Goal: Information Seeking & Learning: Learn about a topic

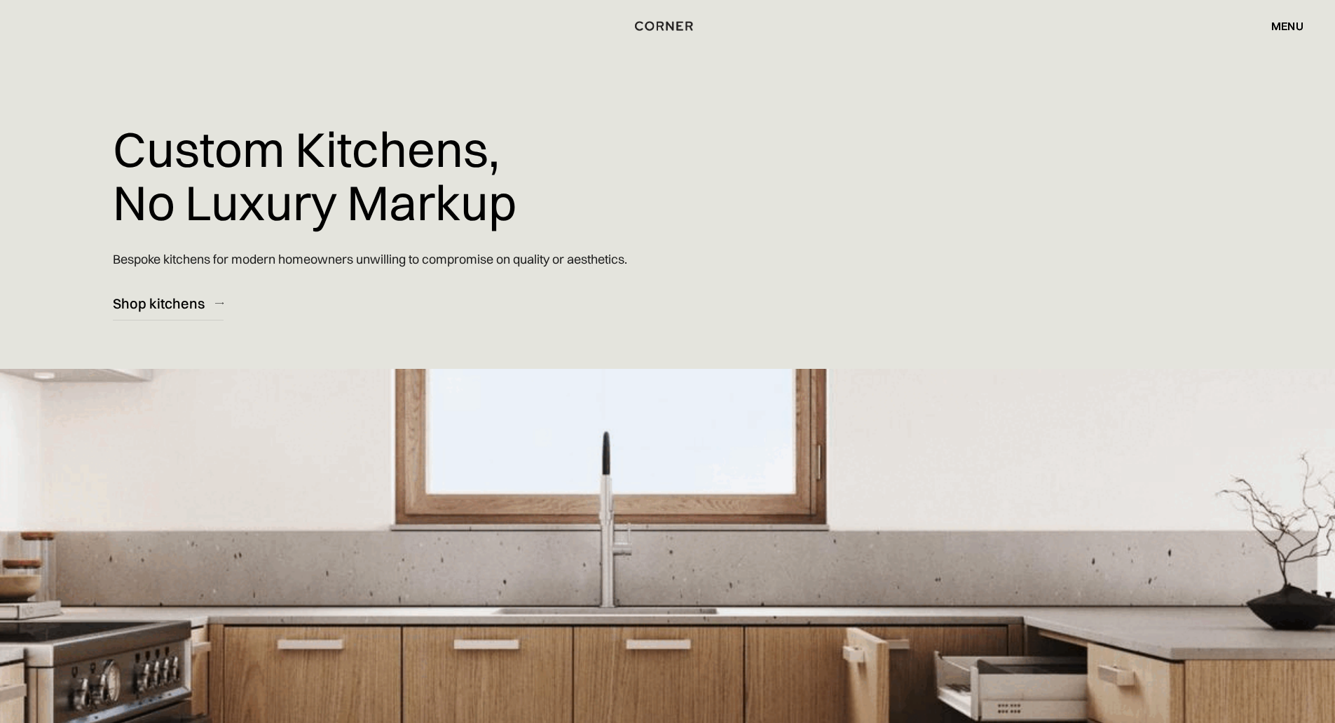
click at [1287, 32] on div "menu" at bounding box center [1287, 25] width 32 height 11
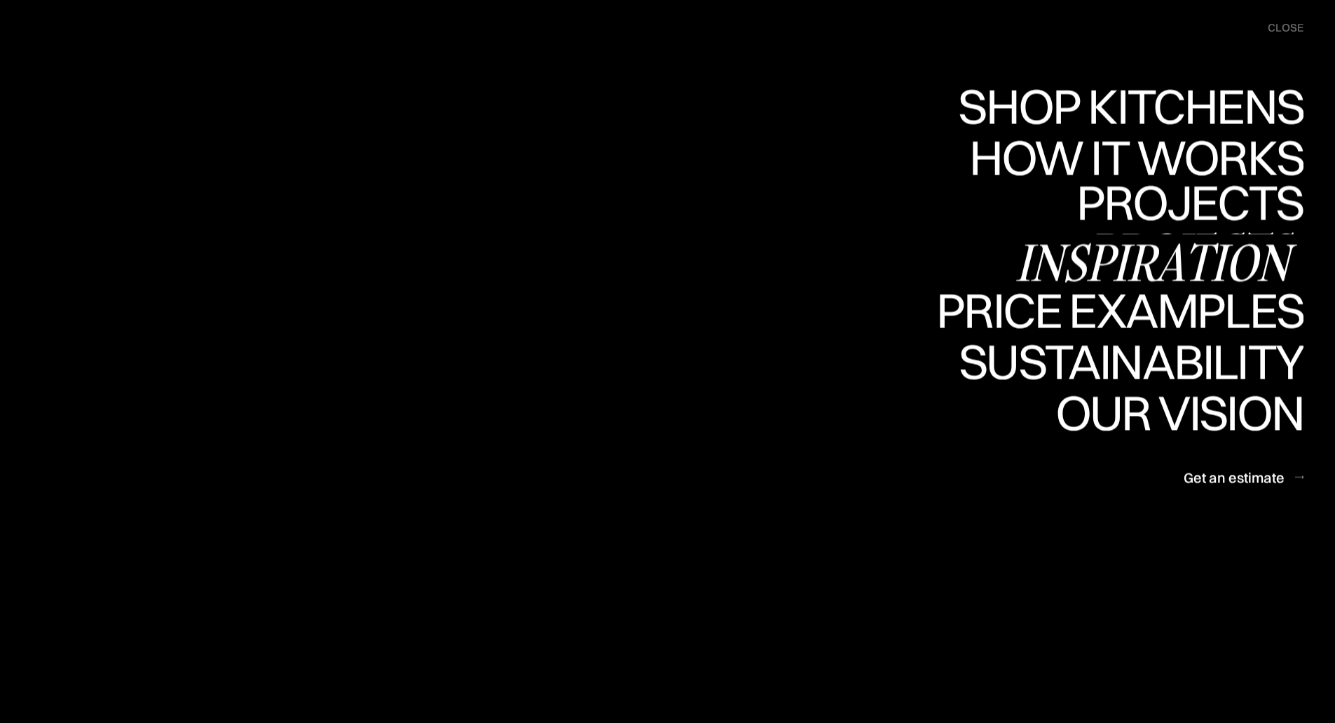
click at [1236, 258] on div "Inspiration" at bounding box center [1160, 262] width 288 height 49
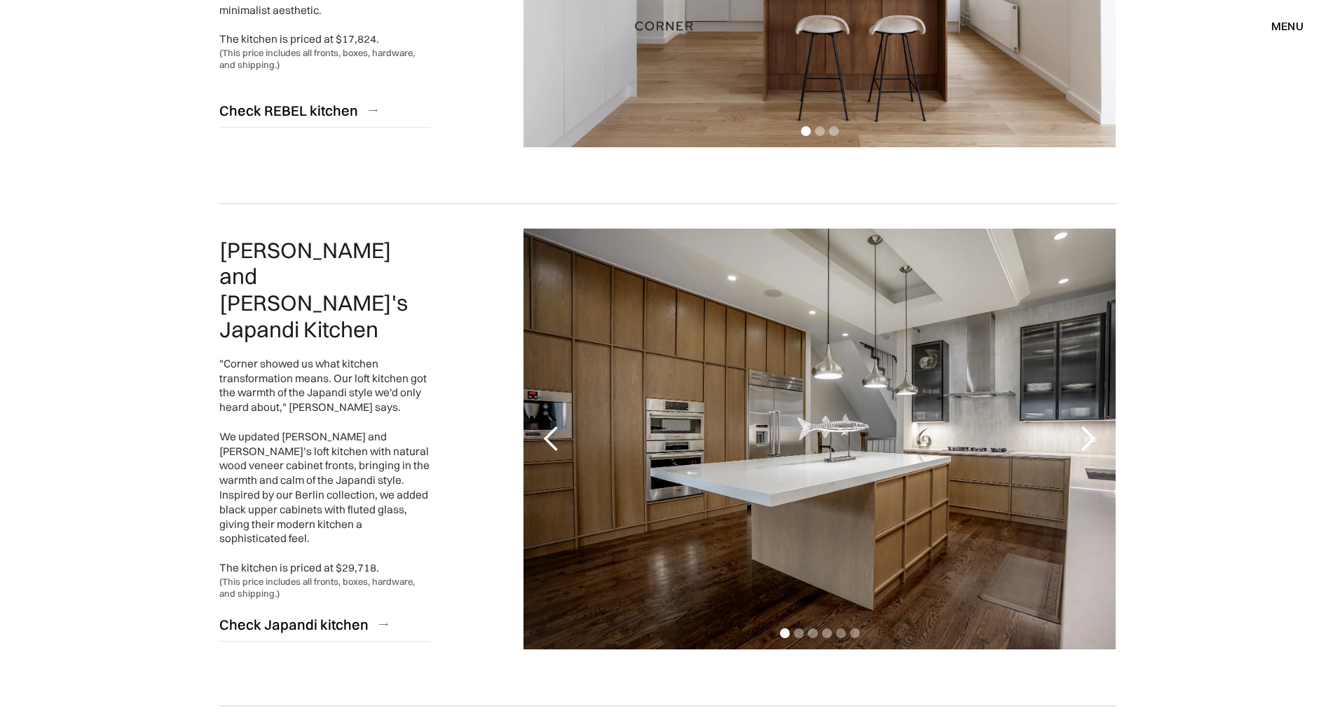
scroll to position [561, 0]
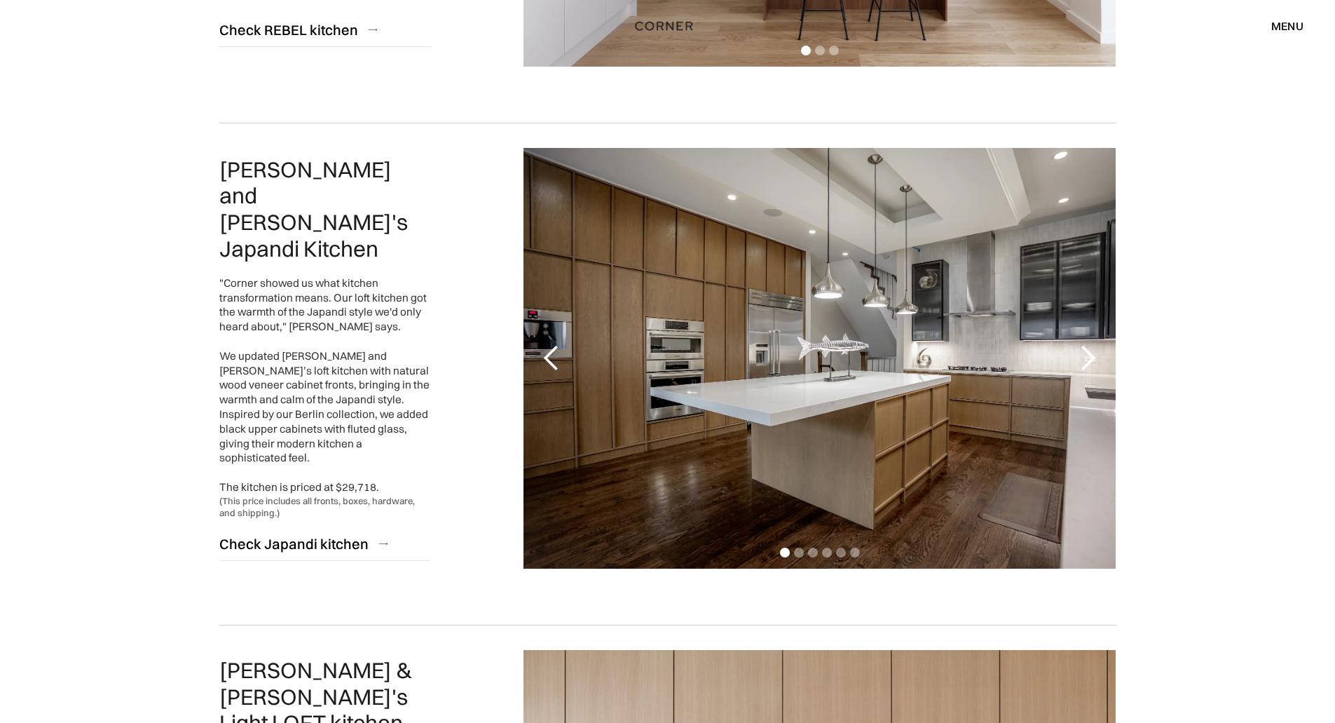
click at [1092, 362] on div "next slide" at bounding box center [1088, 358] width 28 height 28
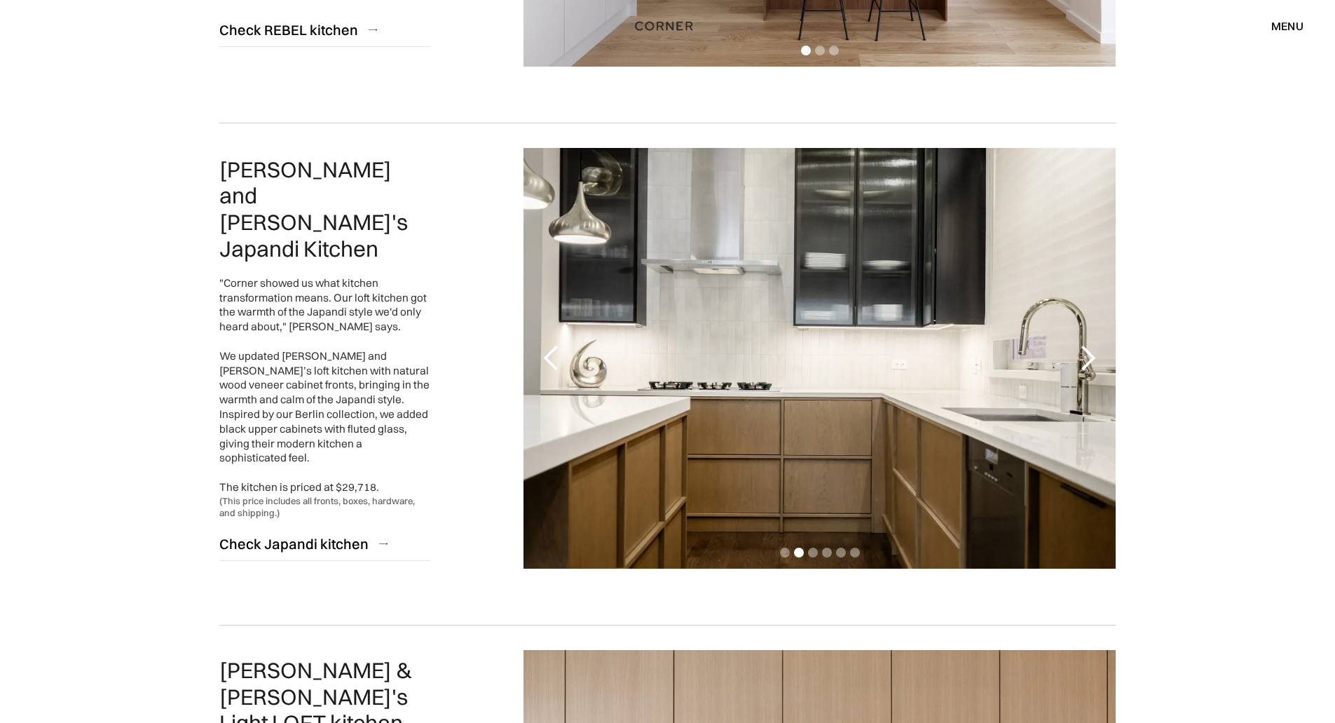
click at [1091, 357] on div "next slide" at bounding box center [1088, 358] width 28 height 28
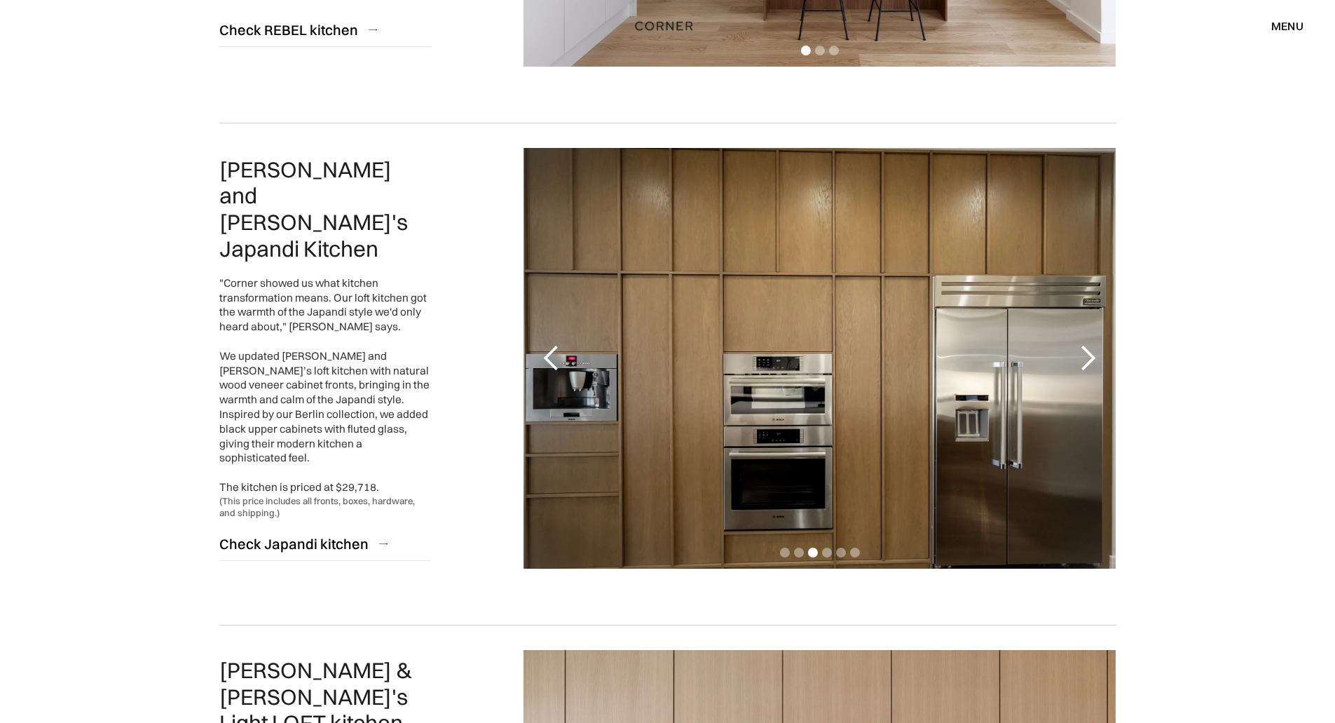
click at [1091, 357] on div "next slide" at bounding box center [1088, 358] width 28 height 28
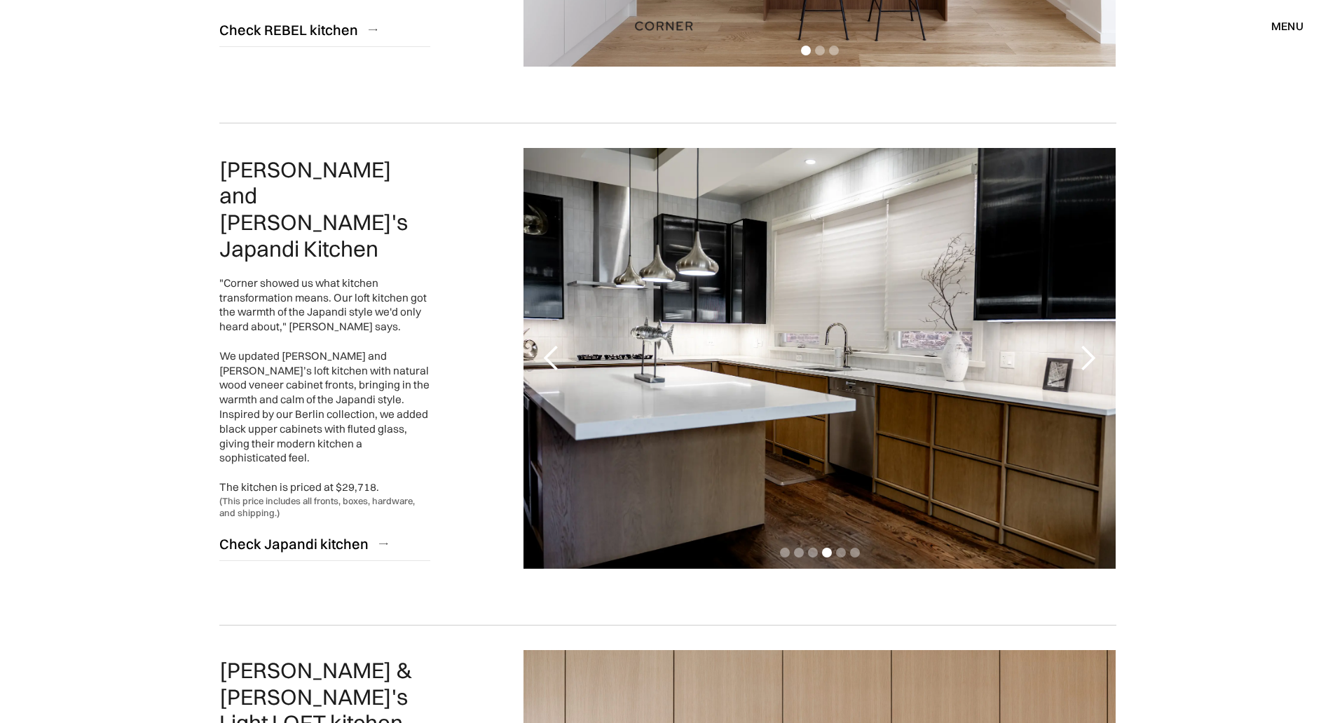
click at [1091, 357] on div "next slide" at bounding box center [1088, 358] width 28 height 28
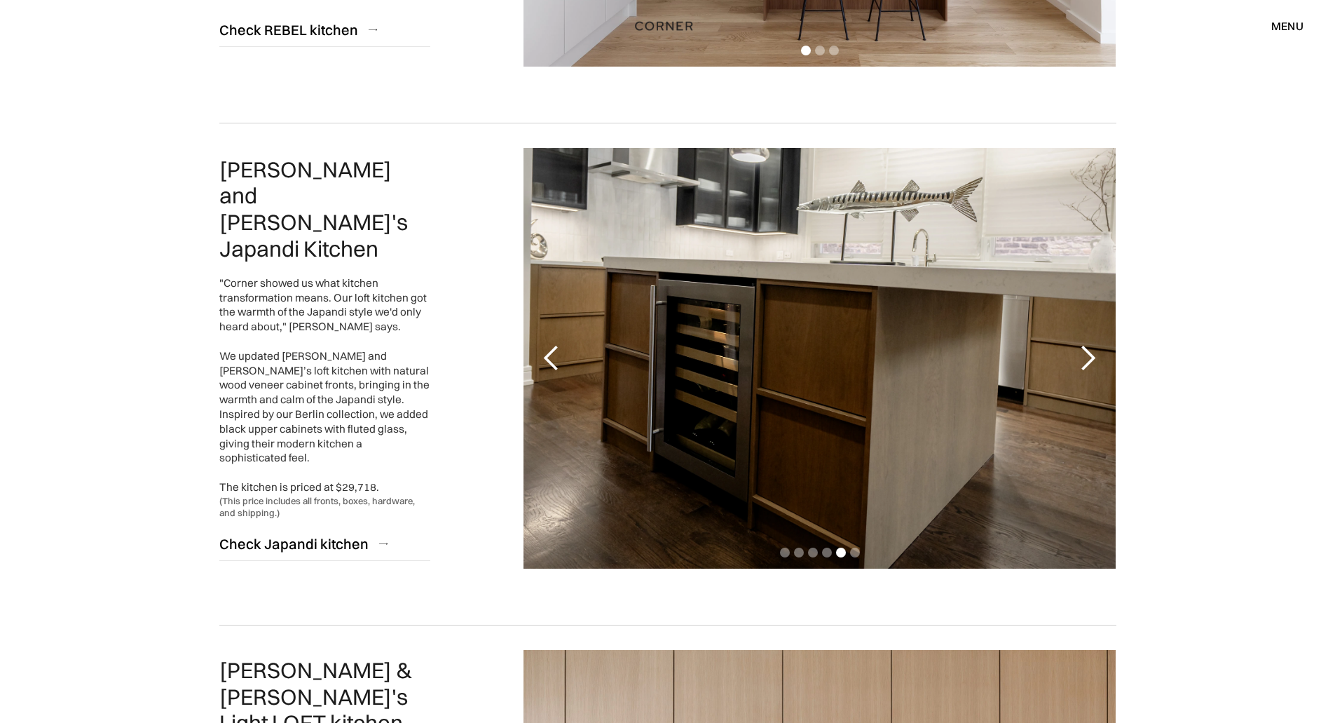
click at [1091, 357] on div "next slide" at bounding box center [1088, 358] width 28 height 28
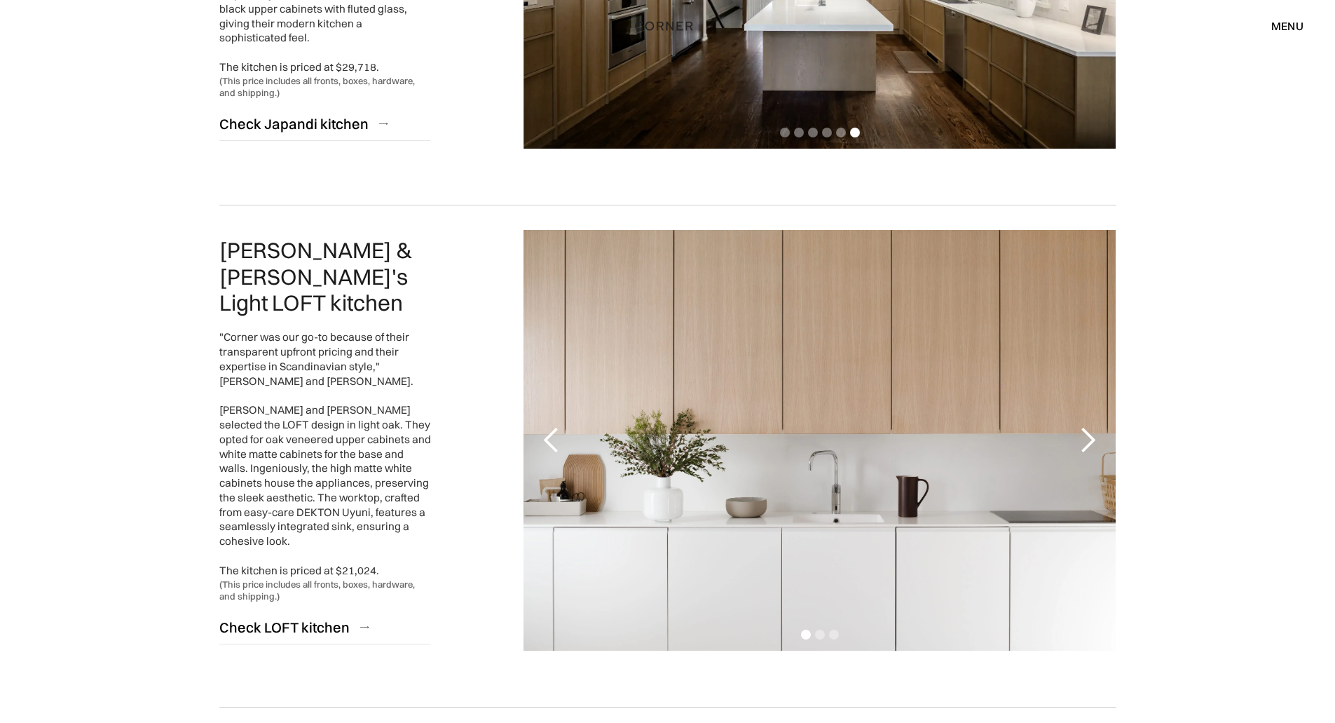
scroll to position [981, 0]
click at [1090, 442] on div "next slide" at bounding box center [1088, 439] width 28 height 28
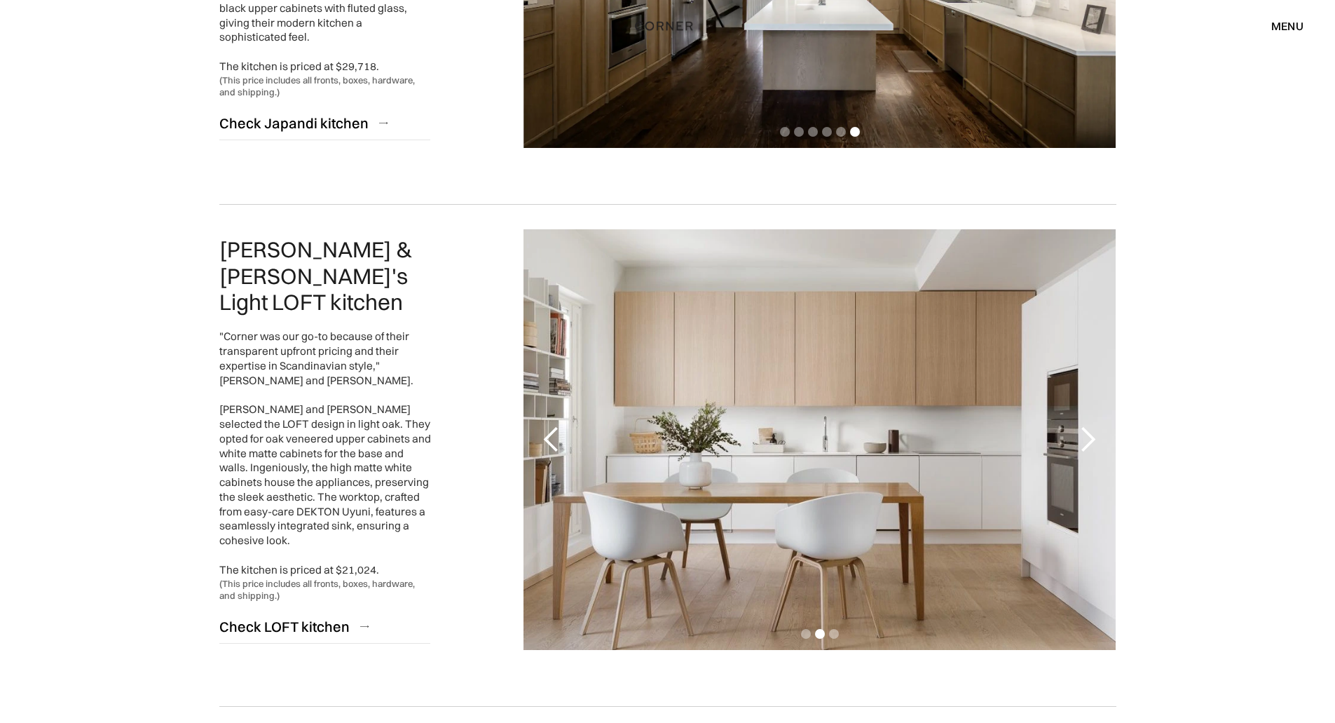
click at [1090, 442] on div "next slide" at bounding box center [1088, 439] width 28 height 28
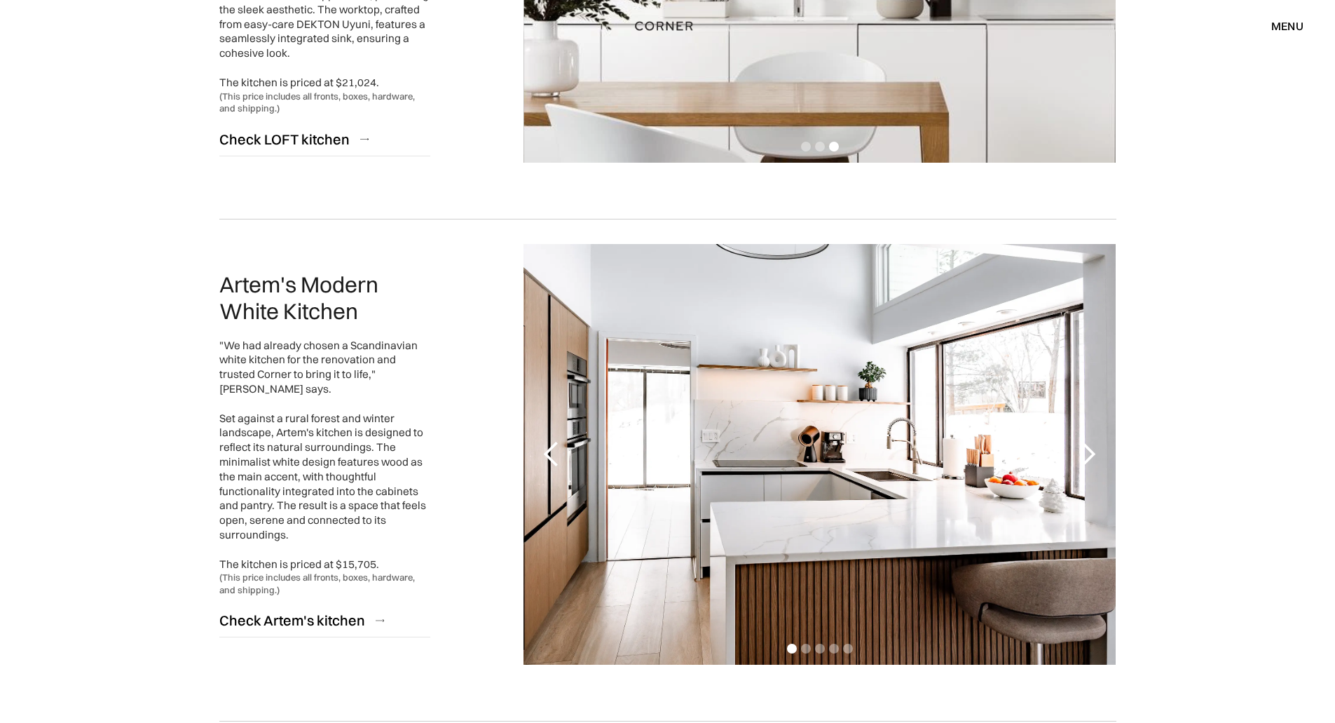
scroll to position [1472, 0]
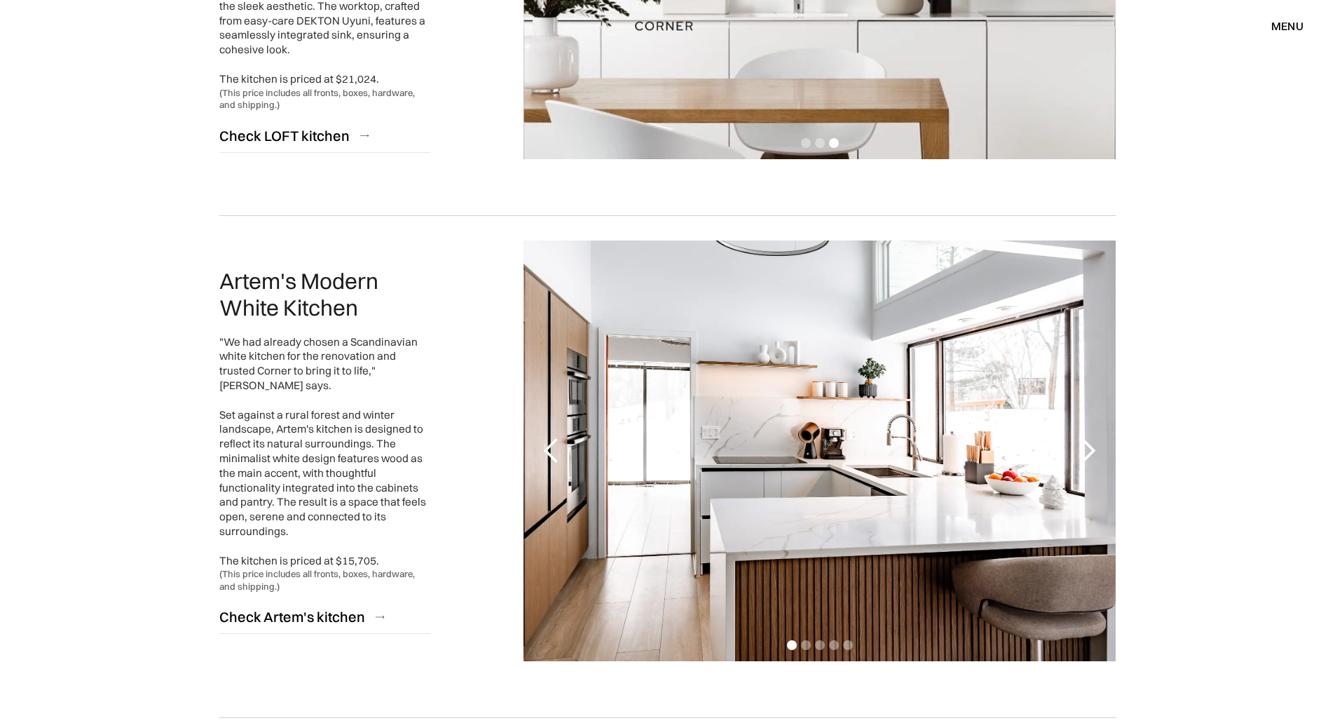
click at [1088, 455] on div "next slide" at bounding box center [1088, 451] width 28 height 28
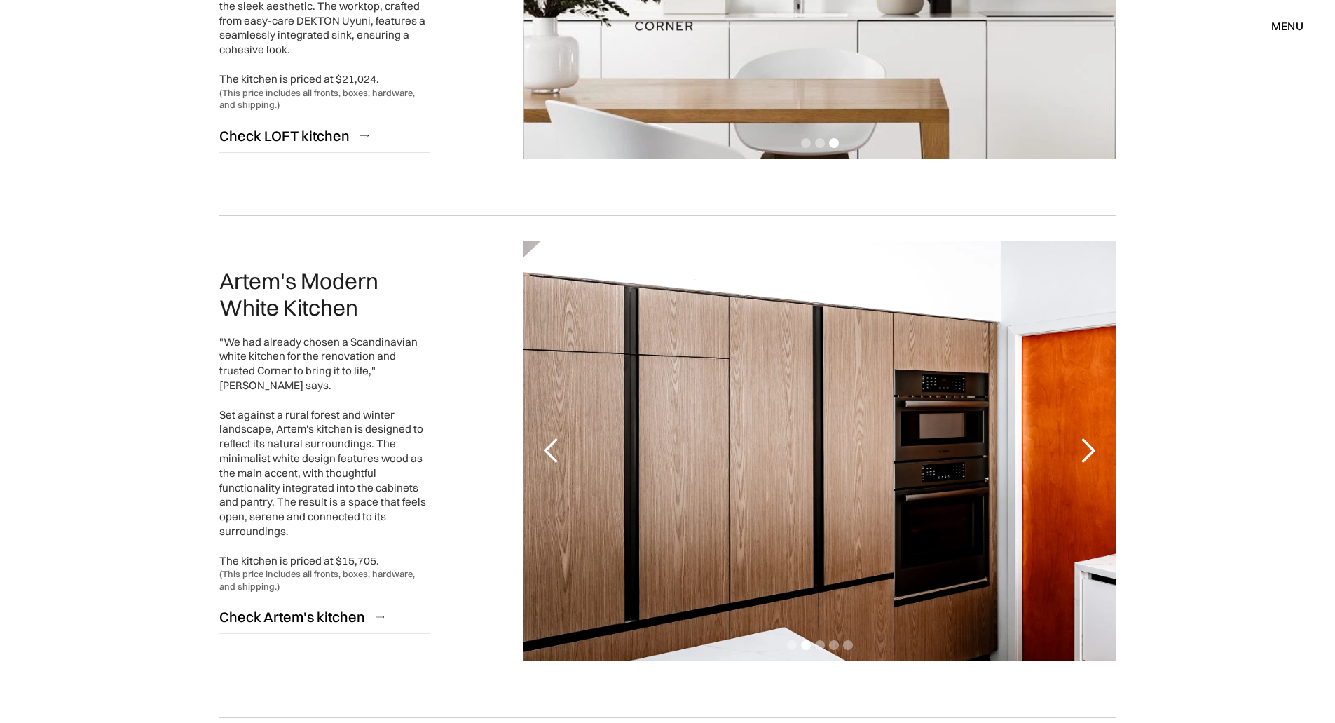
click at [1088, 455] on div "next slide" at bounding box center [1088, 451] width 28 height 28
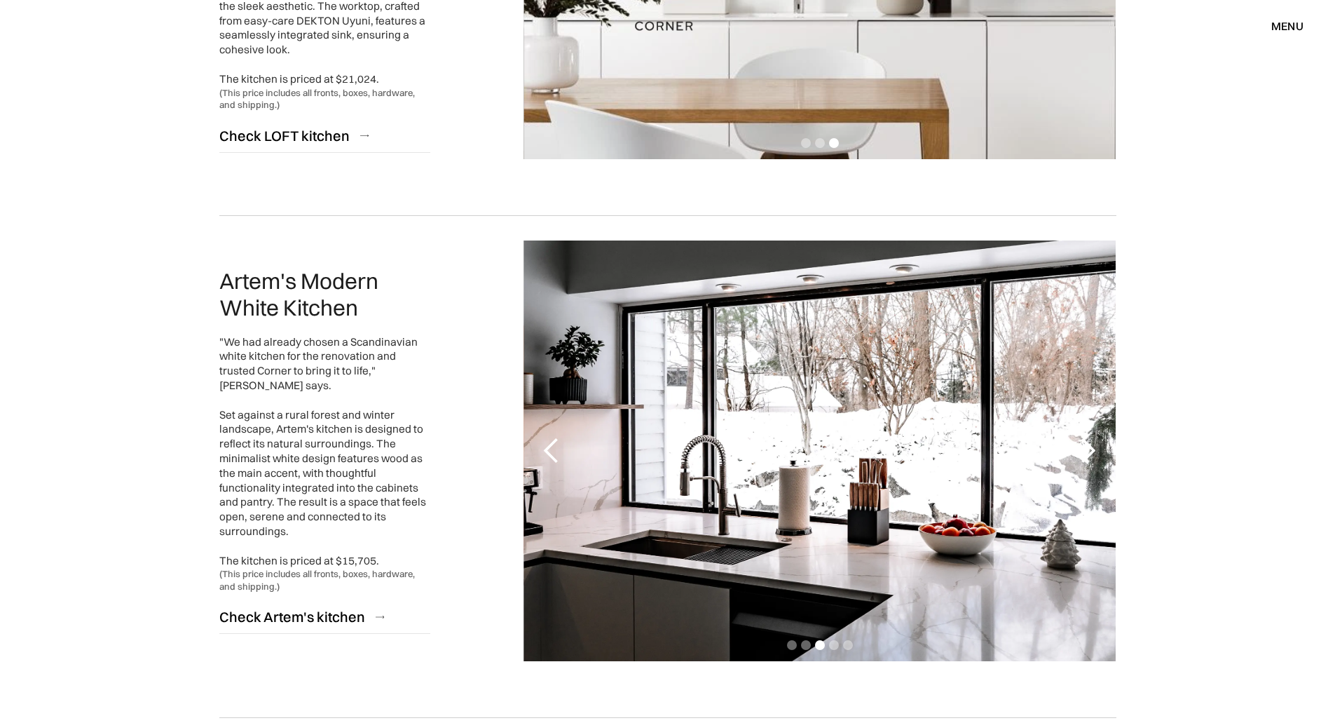
click at [1088, 455] on div "next slide" at bounding box center [1088, 451] width 28 height 28
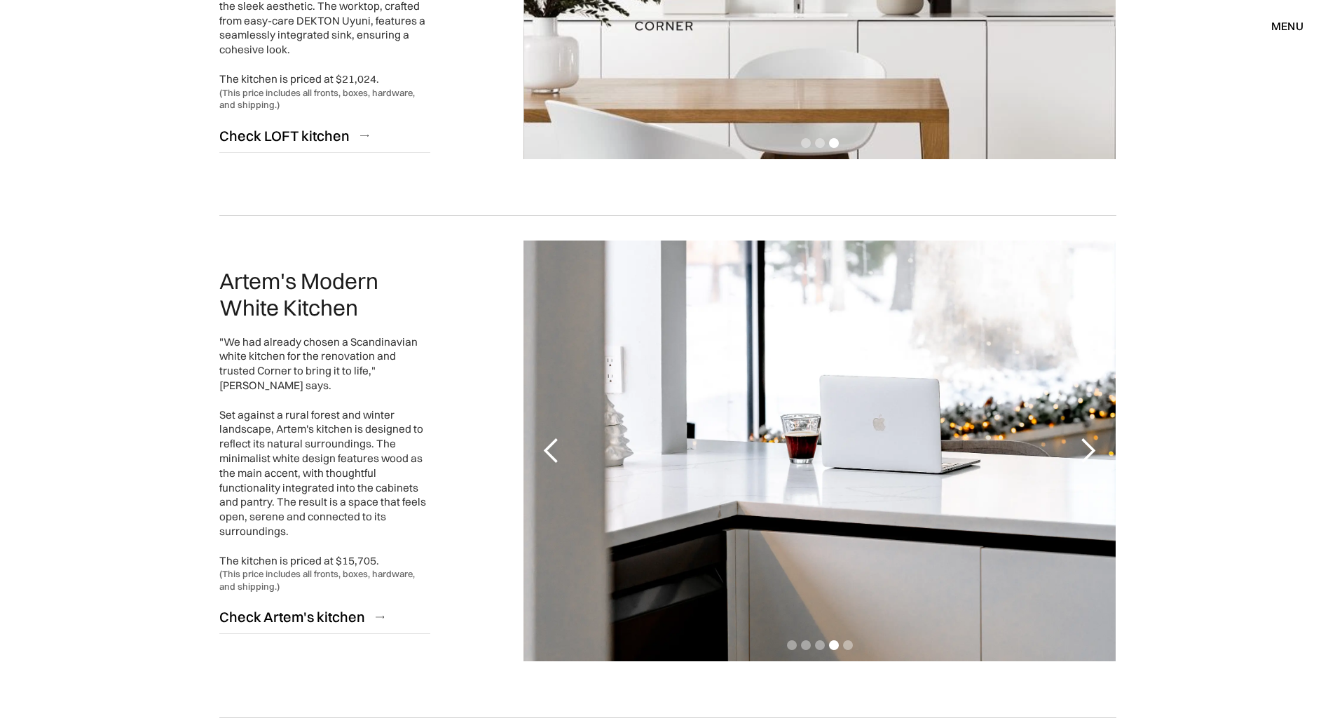
click at [1088, 455] on div "next slide" at bounding box center [1088, 451] width 28 height 28
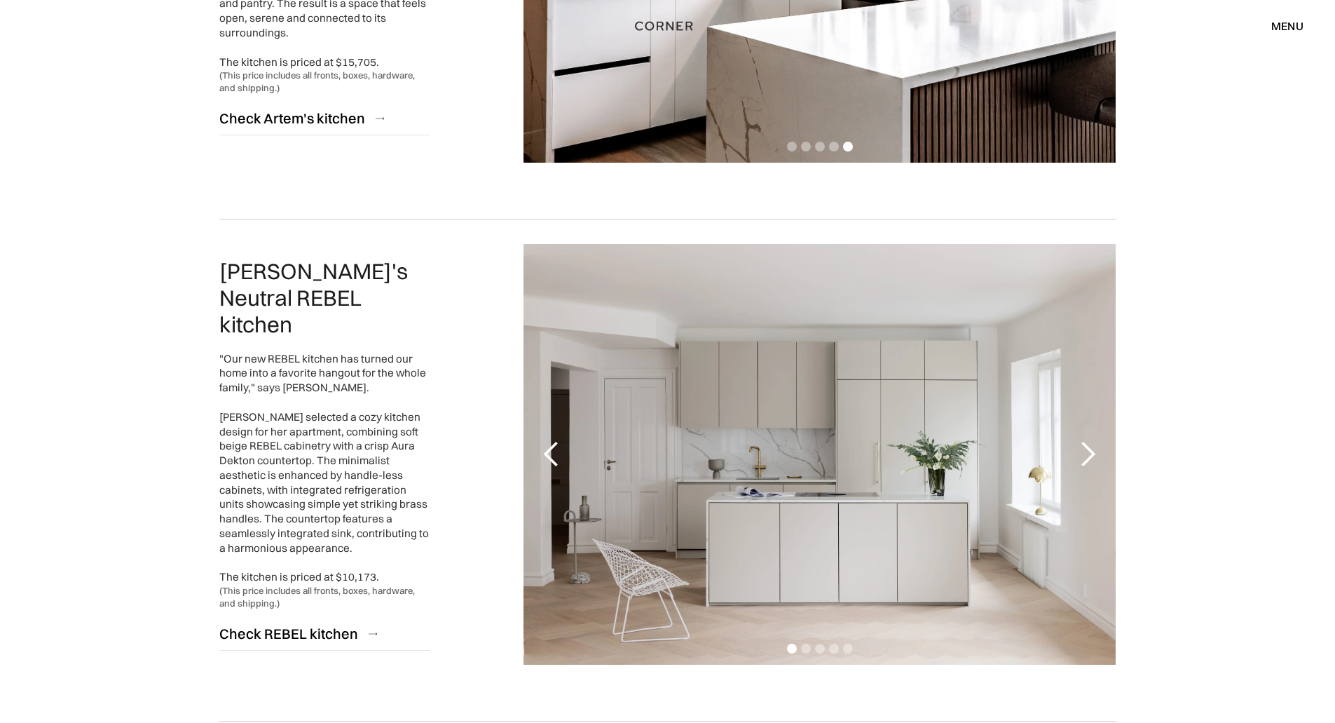
scroll to position [2033, 0]
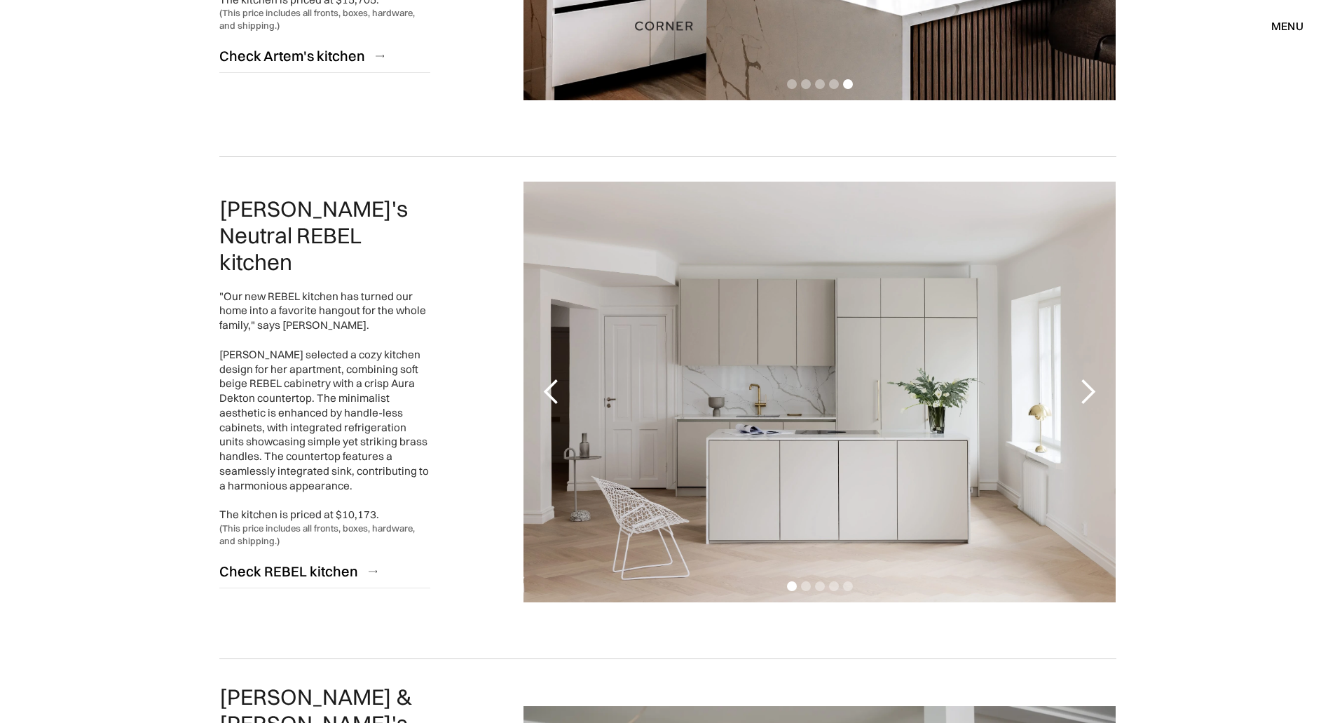
click at [1107, 403] on div "next slide" at bounding box center [1088, 392] width 56 height 421
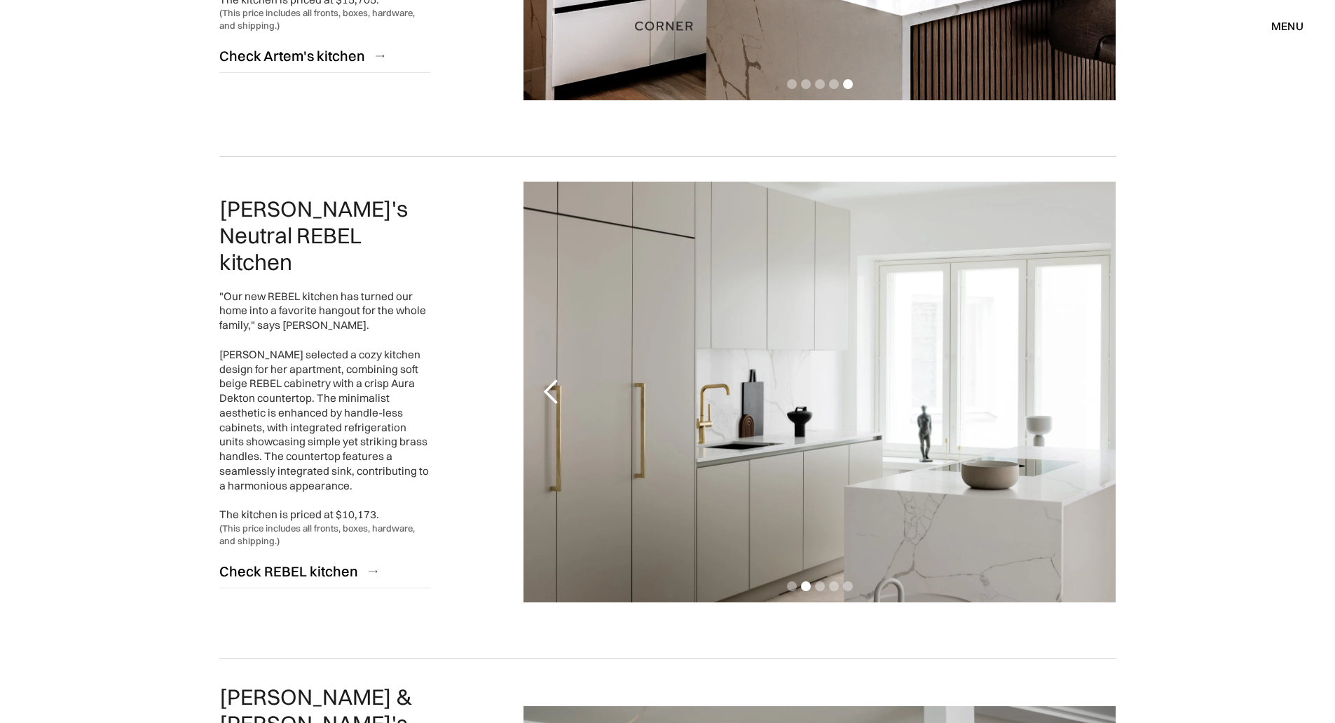
click at [1107, 403] on div "next slide" at bounding box center [1088, 392] width 56 height 421
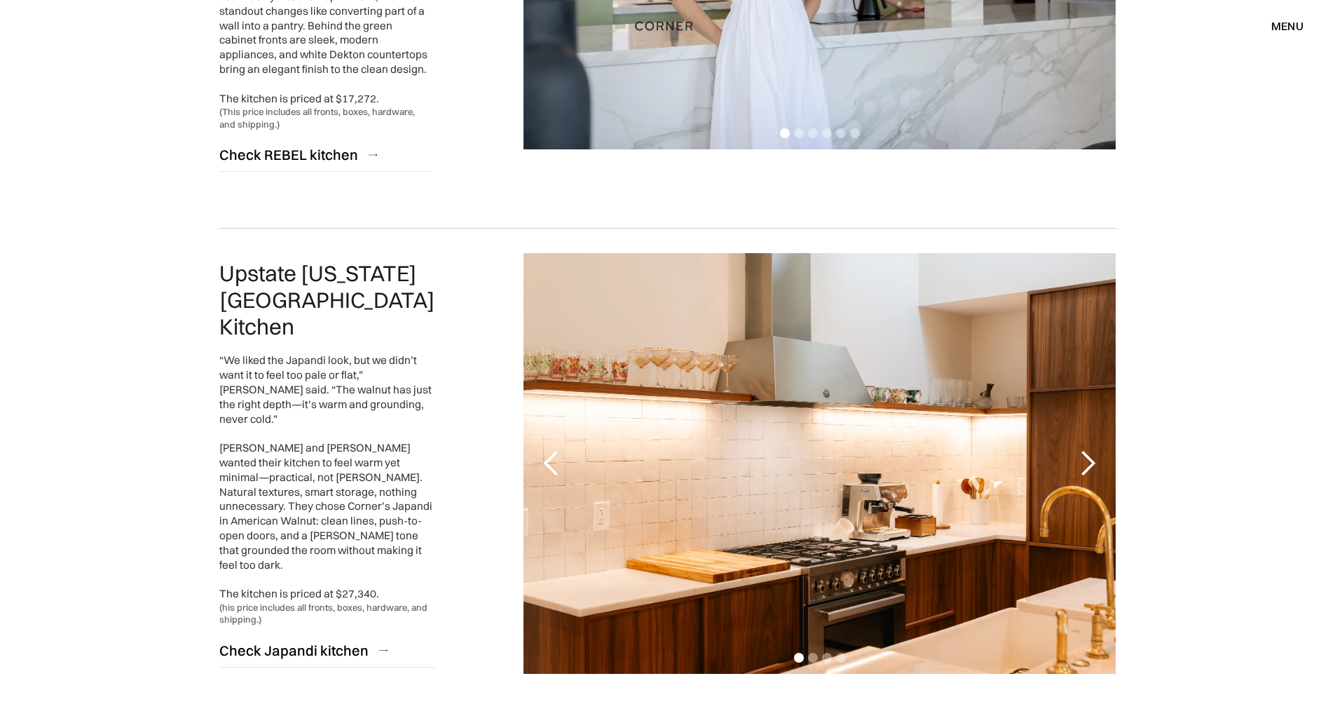
scroll to position [3154, 0]
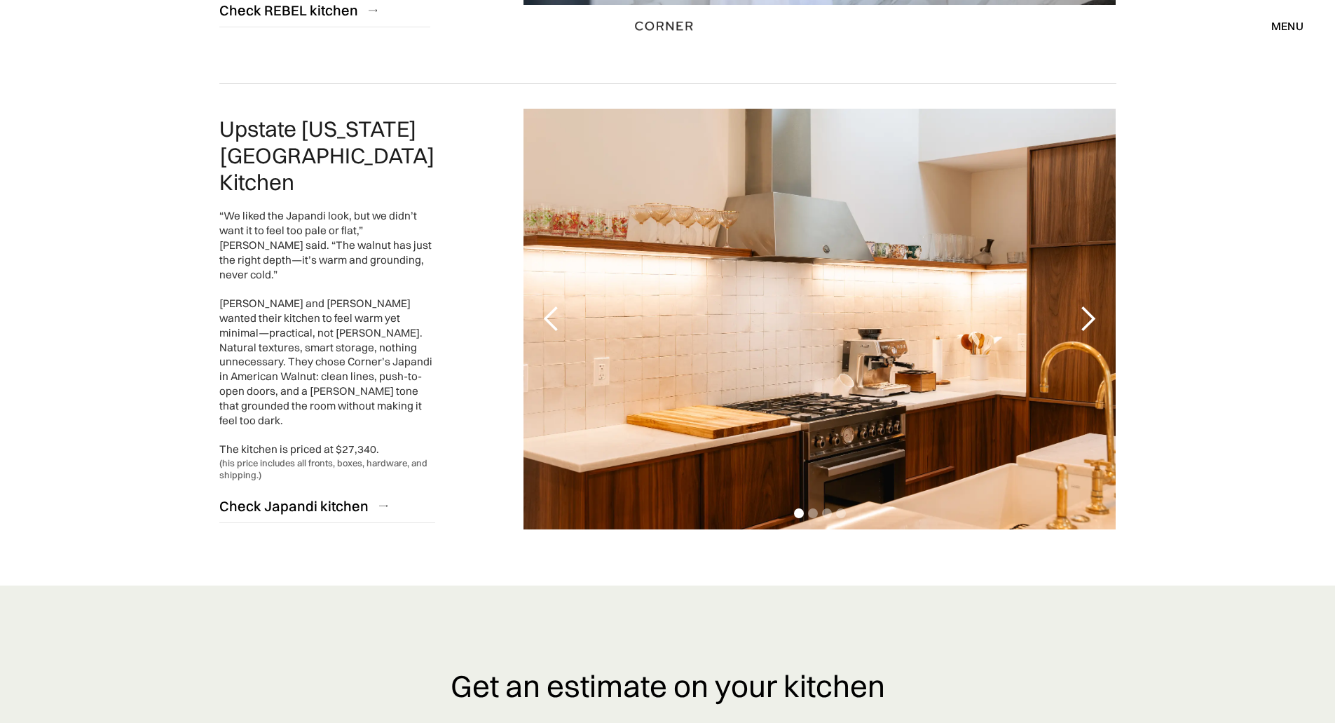
drag, startPoint x: 1194, startPoint y: 375, endPoint x: 1106, endPoint y: 296, distance: 118.1
click at [1106, 296] on div "next slide" at bounding box center [1088, 319] width 56 height 421
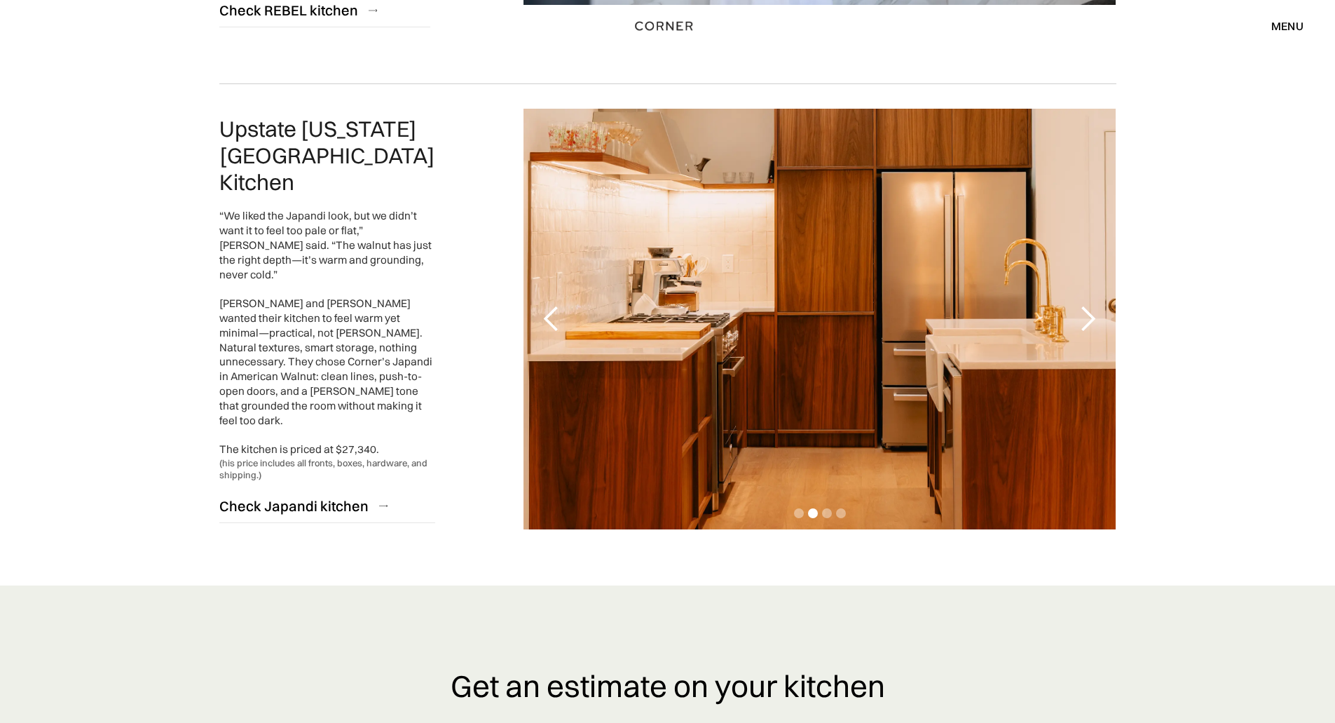
click at [1106, 296] on div "next slide" at bounding box center [1088, 319] width 56 height 421
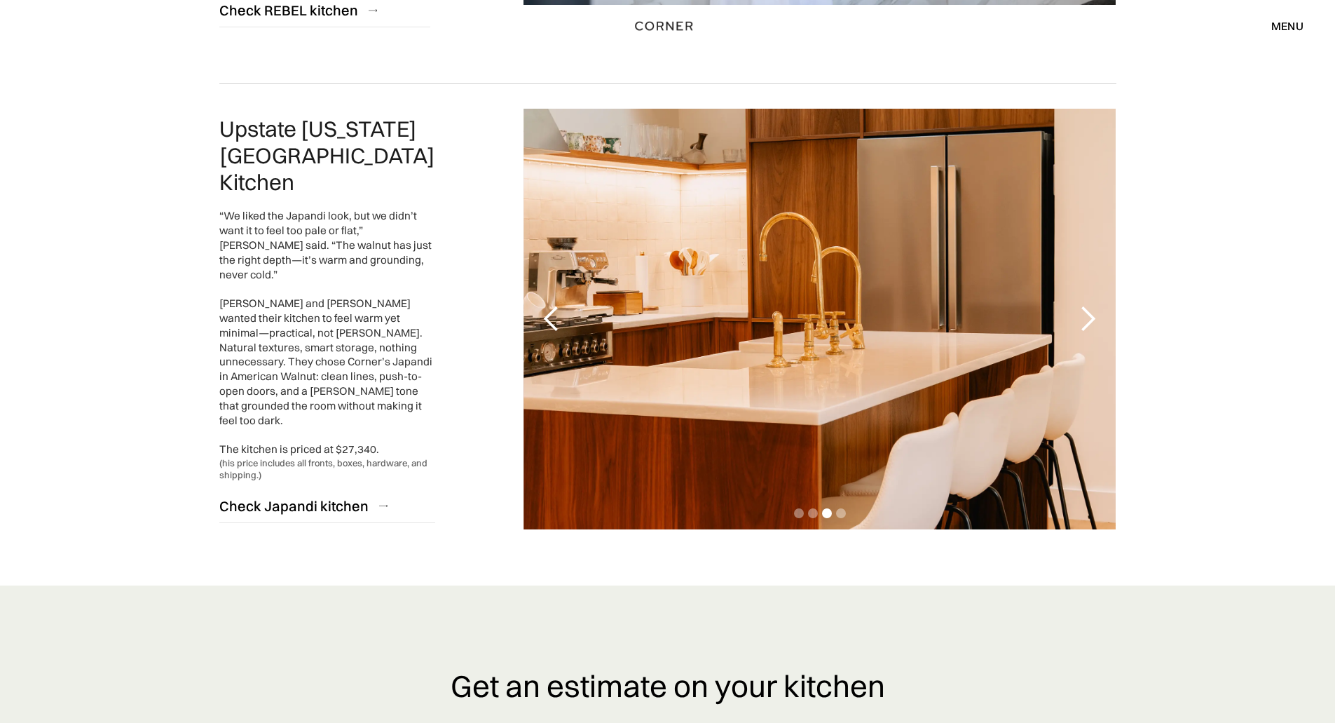
click at [1106, 296] on div "next slide" at bounding box center [1088, 319] width 56 height 421
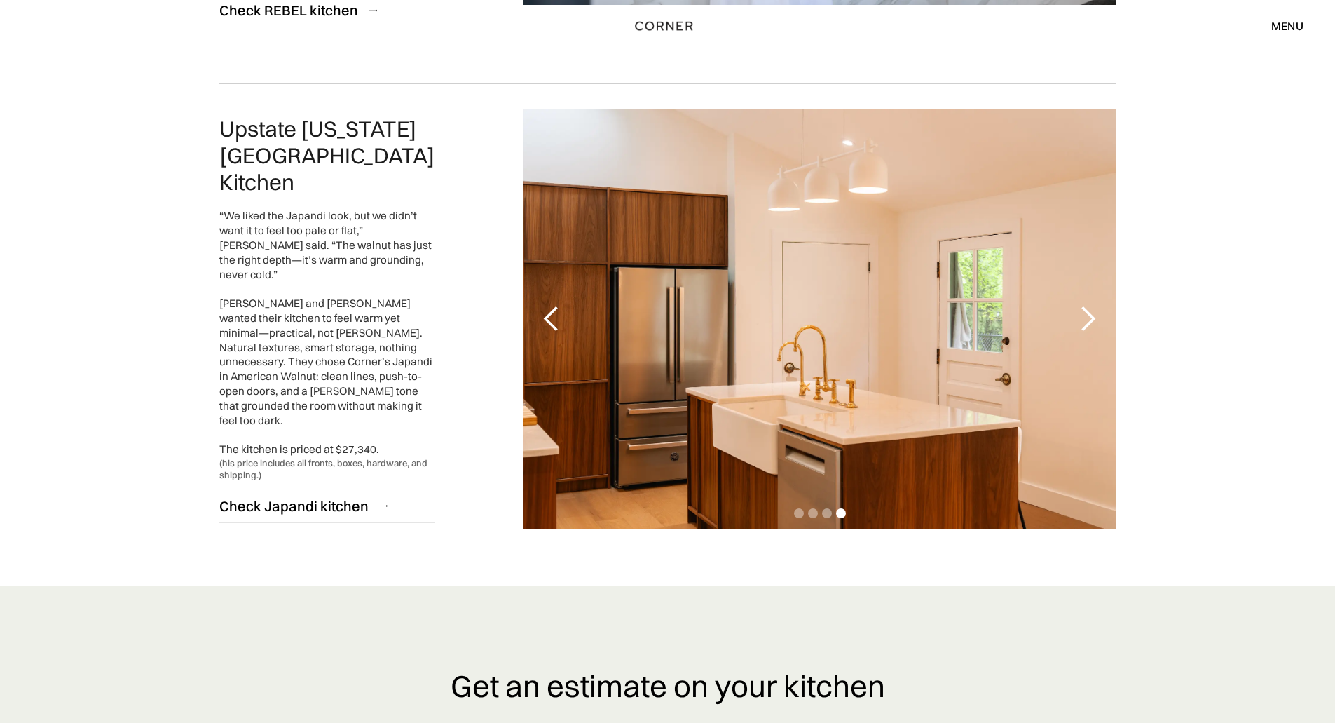
click at [1106, 296] on div "next slide" at bounding box center [1088, 319] width 56 height 421
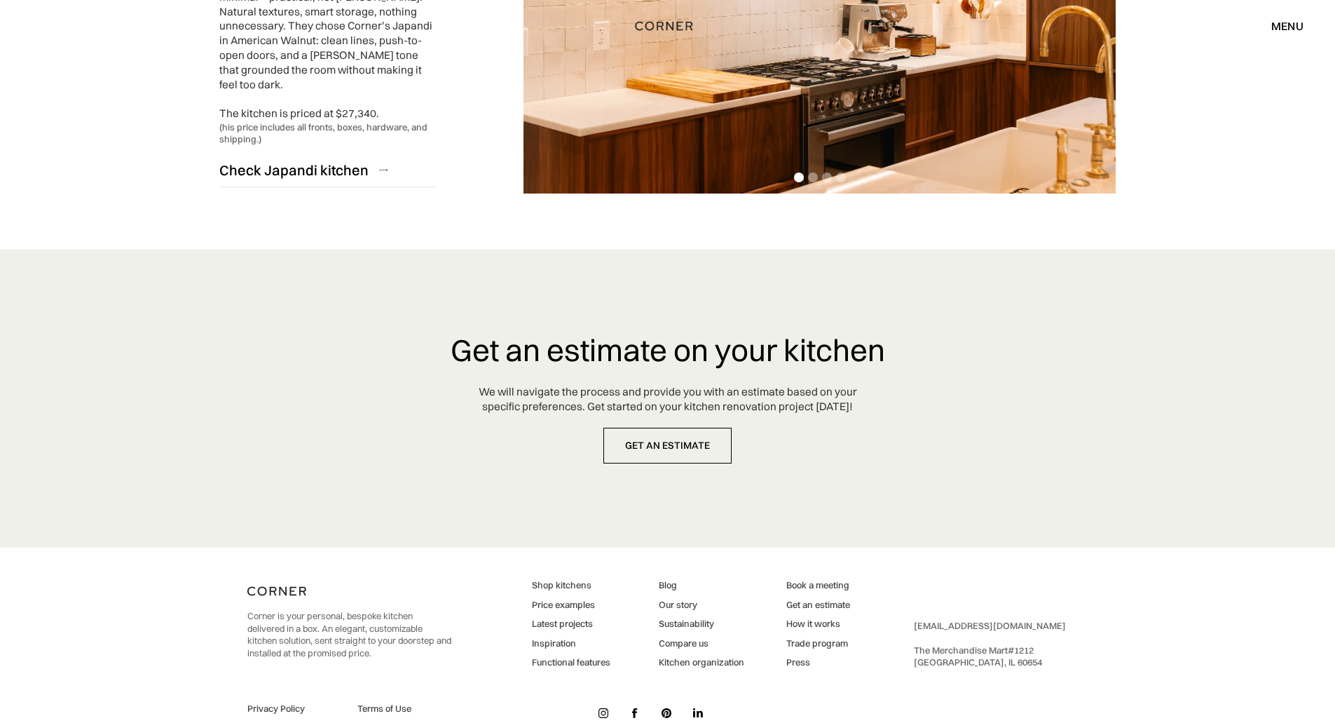
scroll to position [3495, 0]
